Goal: Obtain resource: Obtain resource

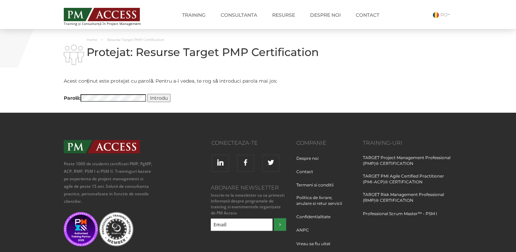
click at [162, 97] on input "Introdu" at bounding box center [158, 98] width 23 height 8
click at [156, 98] on input "Introdu" at bounding box center [158, 98] width 23 height 8
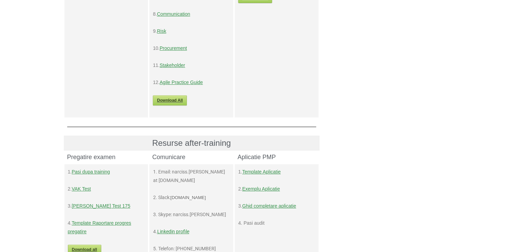
scroll to position [239, 0]
